Goal: Transaction & Acquisition: Purchase product/service

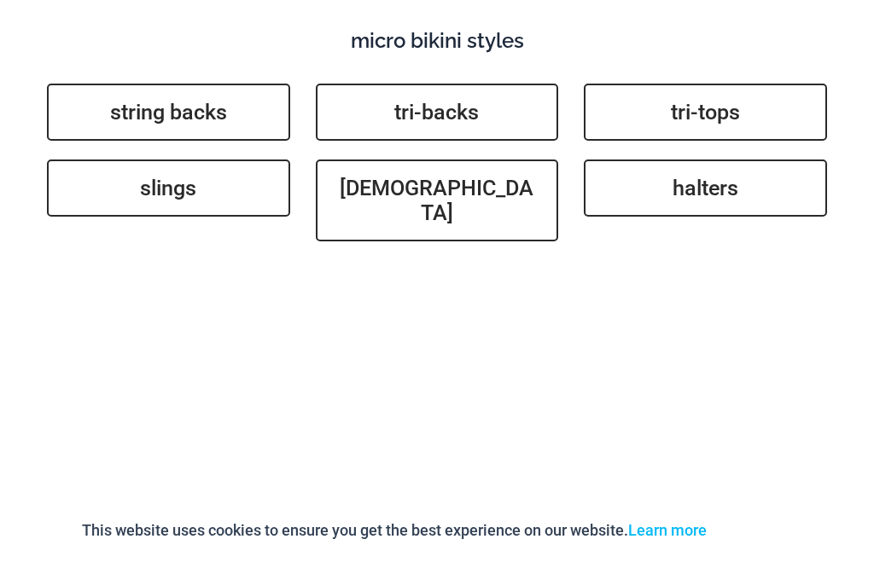
scroll to position [4504, 0]
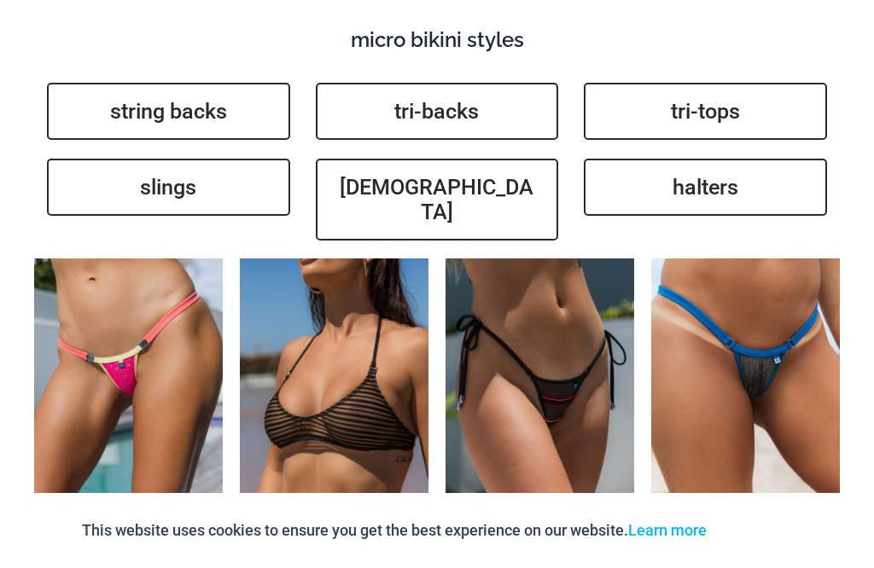
click at [651, 259] on img at bounding box center [651, 259] width 0 height 0
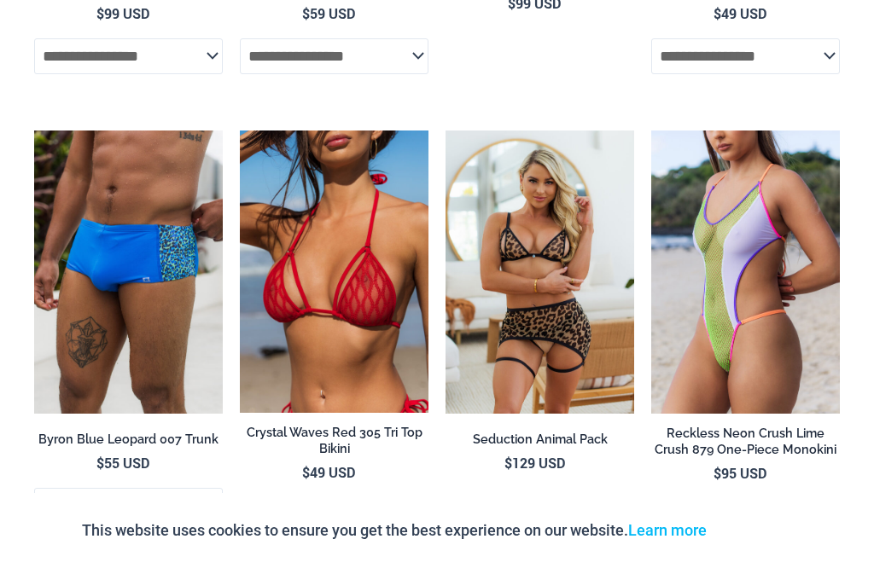
scroll to position [5106, 0]
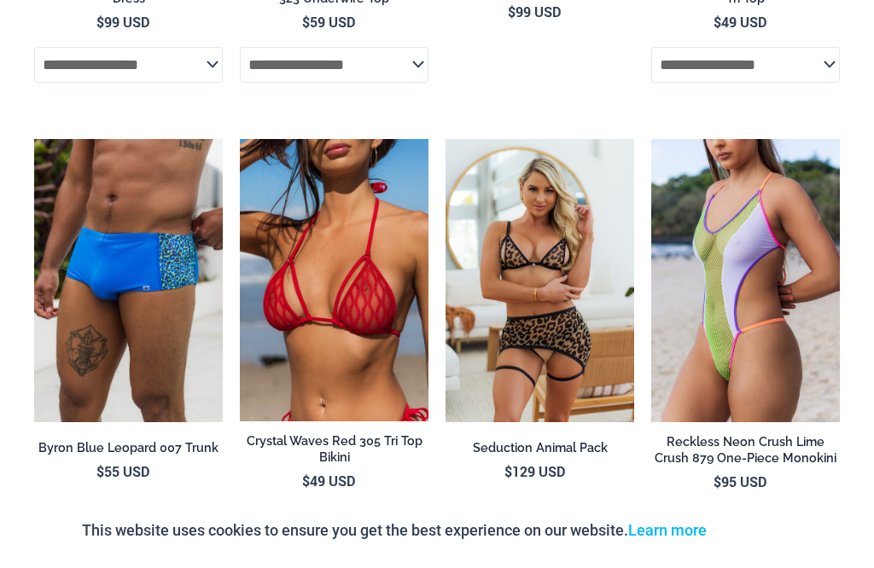
click at [240, 139] on img at bounding box center [240, 139] width 0 height 0
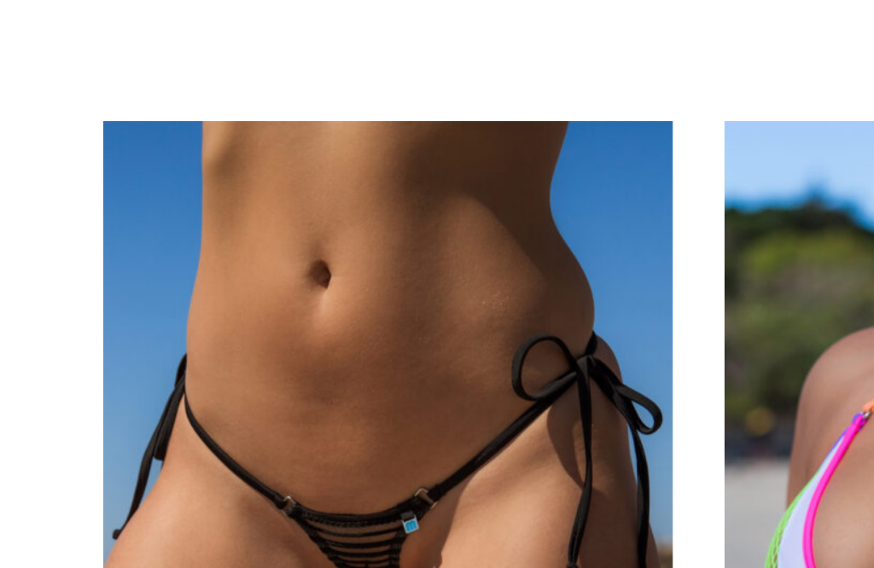
scroll to position [4598, 20]
click at [34, 40] on img at bounding box center [34, 40] width 0 height 0
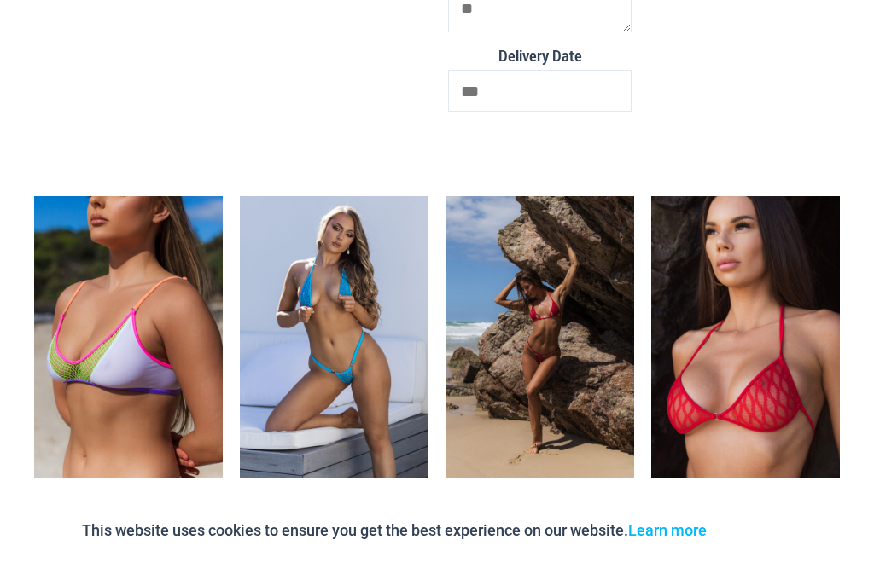
scroll to position [3557, 0]
